Goal: Find specific page/section: Find specific page/section

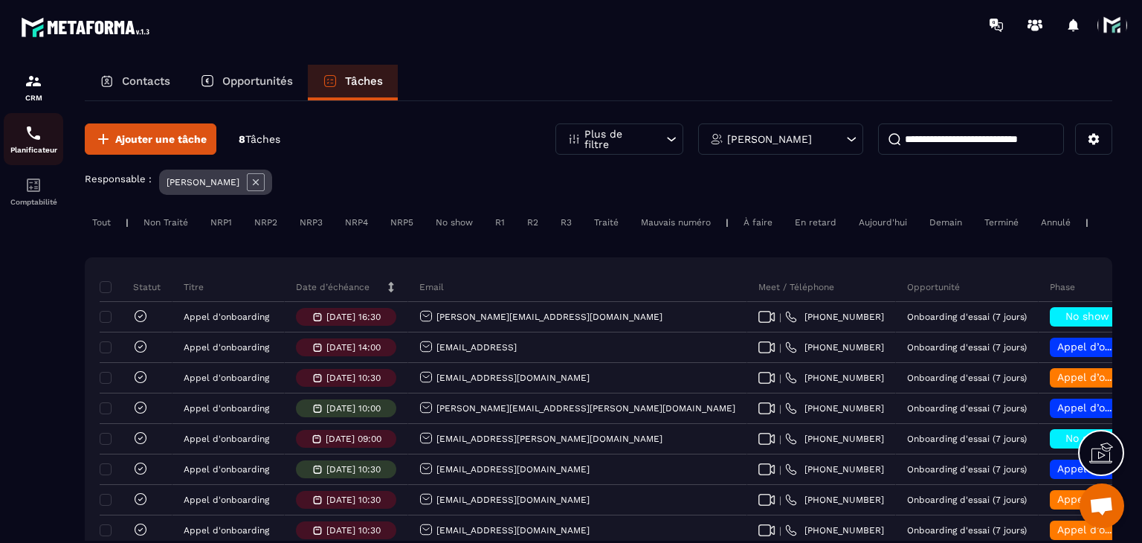
click at [33, 137] on img at bounding box center [34, 133] width 18 height 18
